Goal: Information Seeking & Learning: Learn about a topic

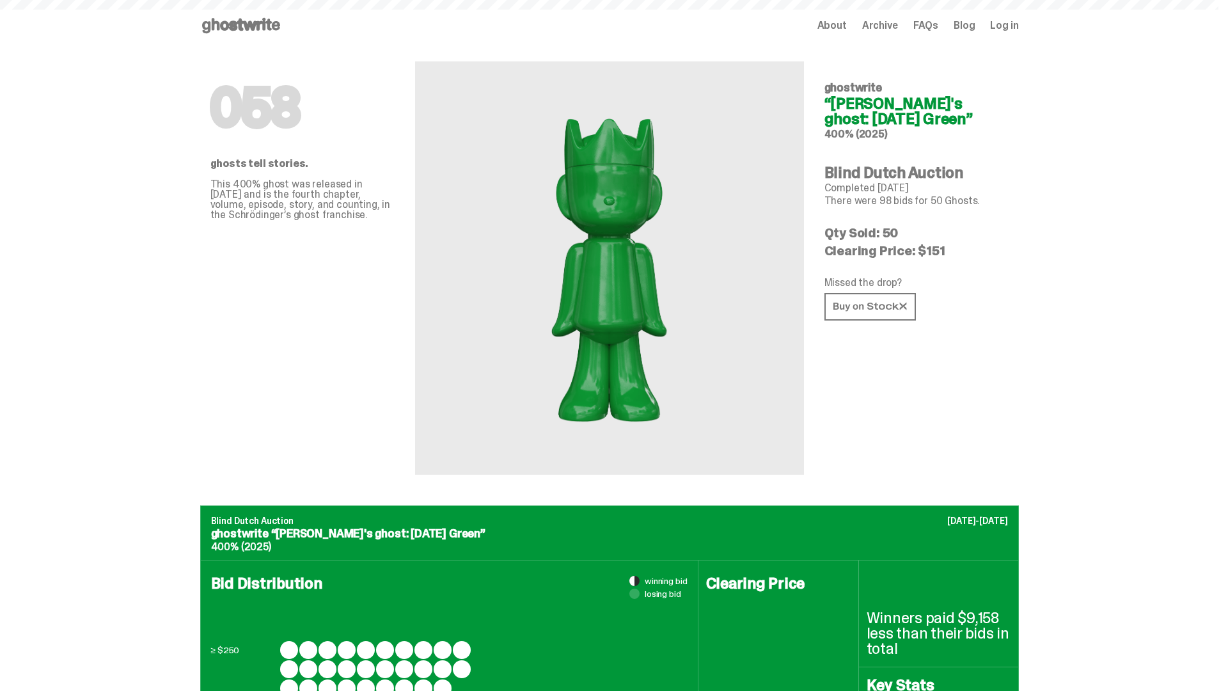
scroll to position [622, 0]
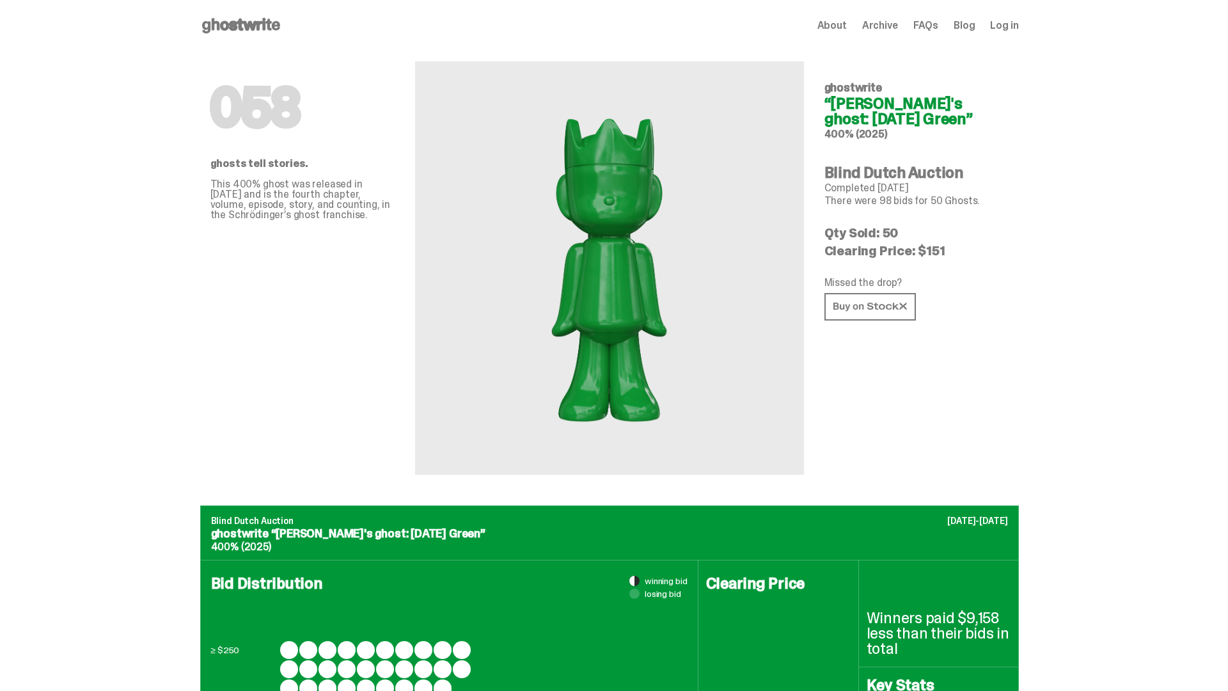
scroll to position [1670, 0]
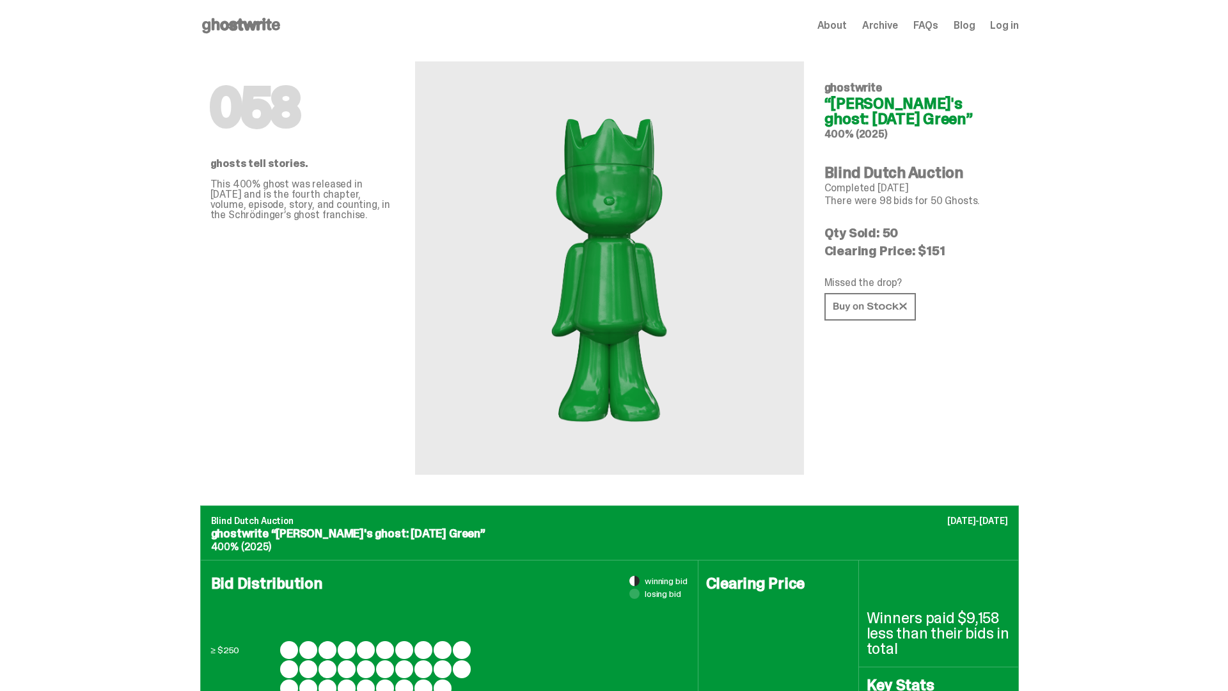
scroll to position [1670, 0]
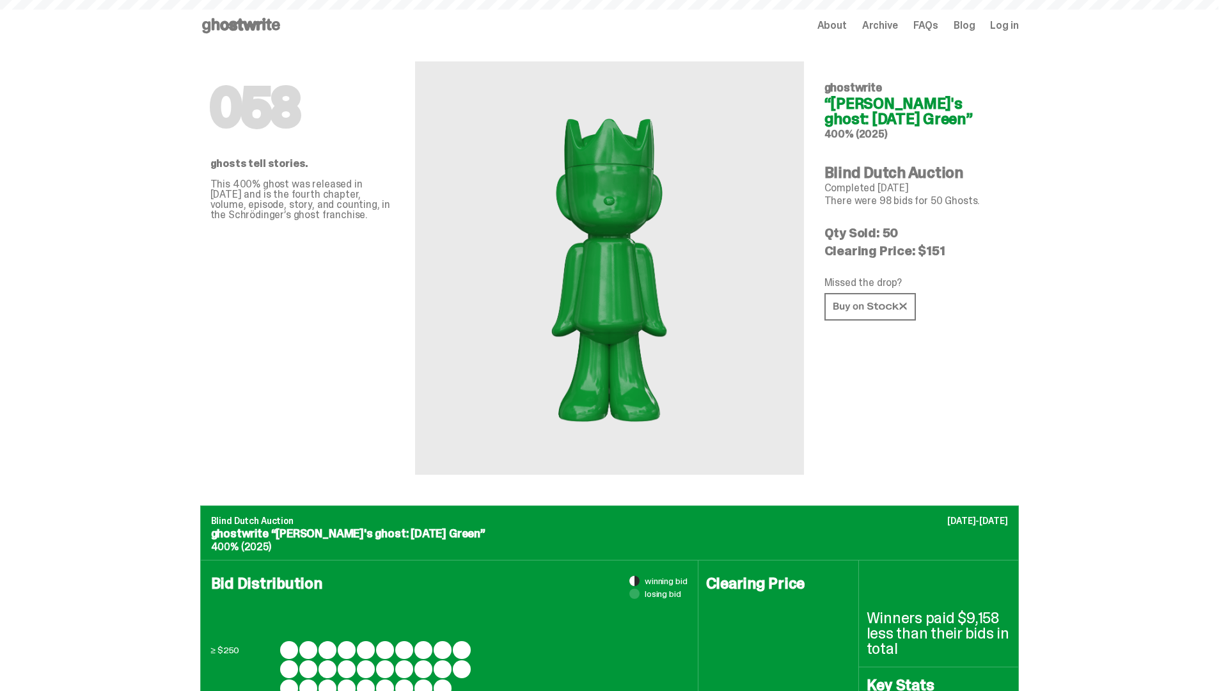
scroll to position [1670, 0]
